Goal: Check status: Check status

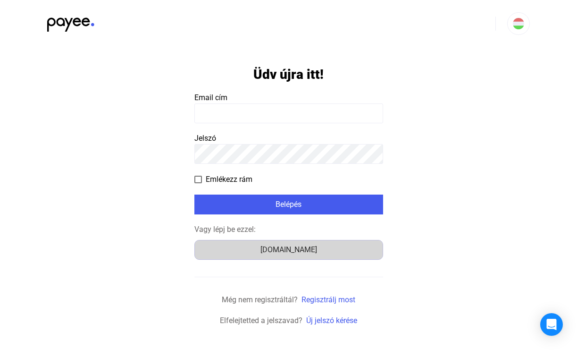
click at [270, 253] on div "[DOMAIN_NAME]" at bounding box center [289, 249] width 182 height 11
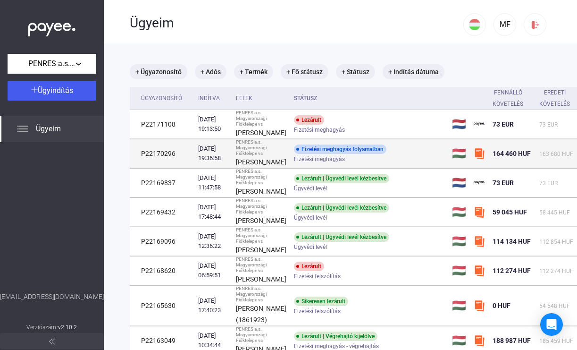
scroll to position [1, 2]
click at [336, 154] on div "Fizetési meghagyás folyamatban" at bounding box center [340, 149] width 93 height 9
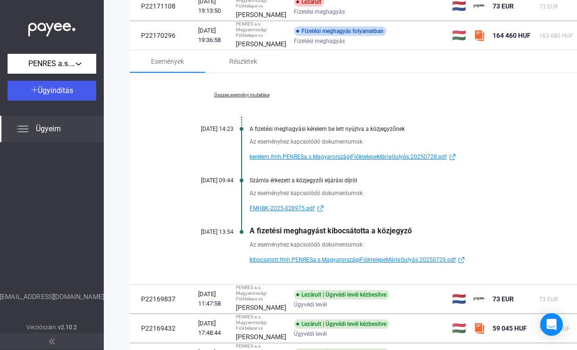
scroll to position [122, 2]
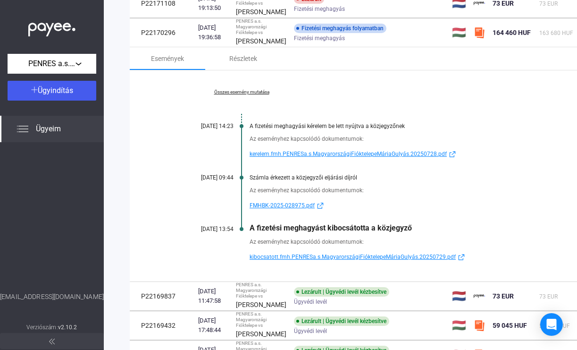
click at [335, 262] on span "kibocsatott.fmh.PENRESa.s.MagyarországiFióktelepeMáriaGulyás.20250729.pdf" at bounding box center [353, 256] width 206 height 11
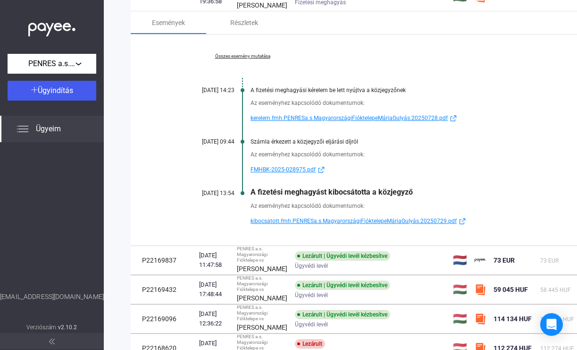
scroll to position [160, 1]
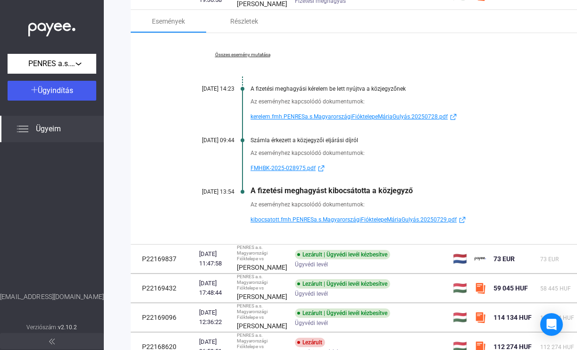
click at [268, 174] on span "FMHBK-2025-028975.pdf" at bounding box center [283, 167] width 65 height 11
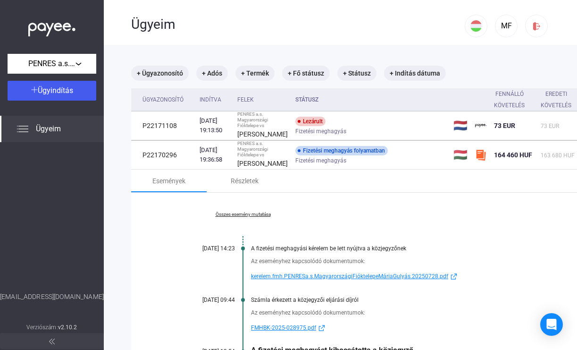
scroll to position [0, 1]
